Goal: Task Accomplishment & Management: Manage account settings

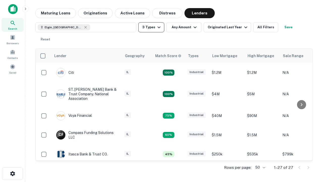
click at [151, 27] on button "3 Types" at bounding box center [151, 27] width 26 height 10
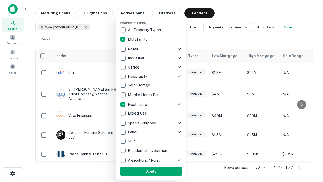
click at [151, 171] on button "Apply" at bounding box center [151, 170] width 63 height 9
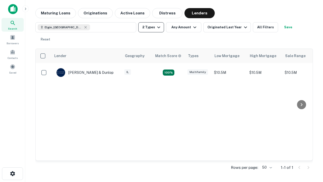
click at [151, 27] on button "2 Types" at bounding box center [151, 27] width 26 height 10
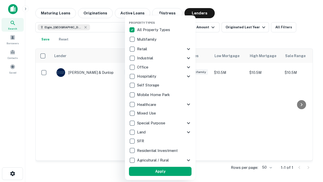
click at [160, 171] on button "Apply" at bounding box center [160, 170] width 63 height 9
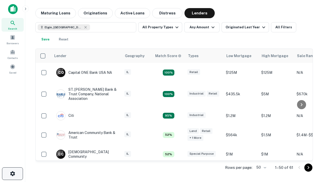
click at [12, 173] on icon "button" at bounding box center [13, 173] width 6 height 6
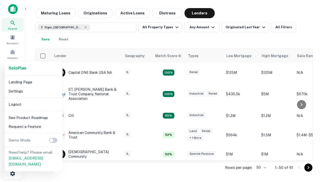
click at [33, 104] on li "Logout" at bounding box center [34, 104] width 54 height 9
